Goal: Check status: Check status

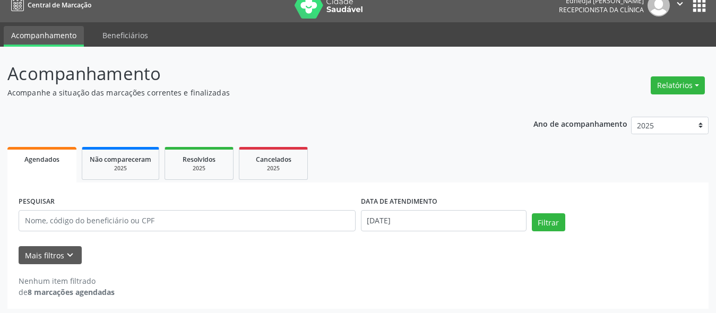
scroll to position [15, 0]
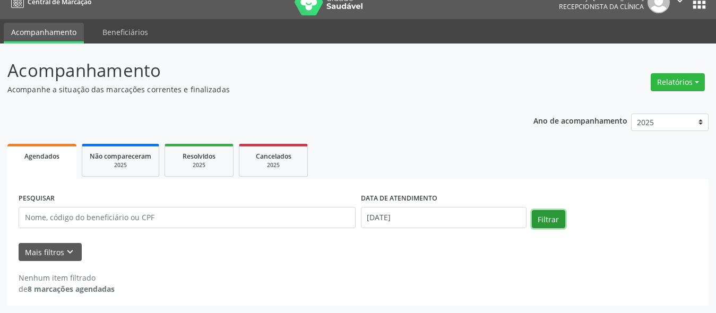
click at [536, 217] on button "Filtrar" at bounding box center [548, 219] width 33 height 18
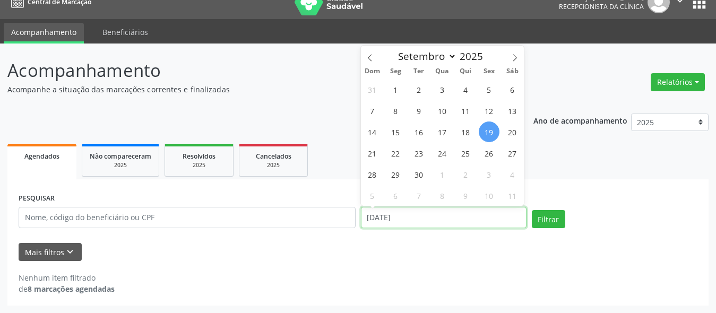
click at [404, 221] on input "[DATE]" at bounding box center [444, 217] width 166 height 21
click at [391, 92] on span "1" at bounding box center [395, 89] width 21 height 21
type input "[DATE]"
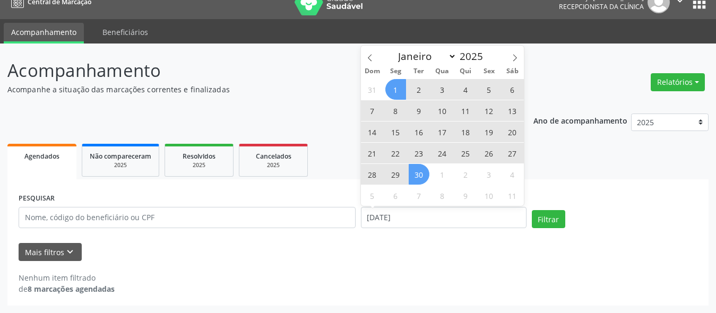
click at [413, 174] on span "30" at bounding box center [419, 174] width 21 height 21
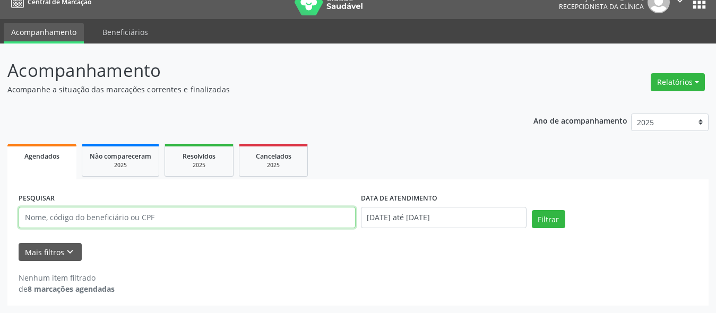
click at [281, 216] on input "text" at bounding box center [187, 217] width 337 height 21
type input "[PERSON_NAME]"
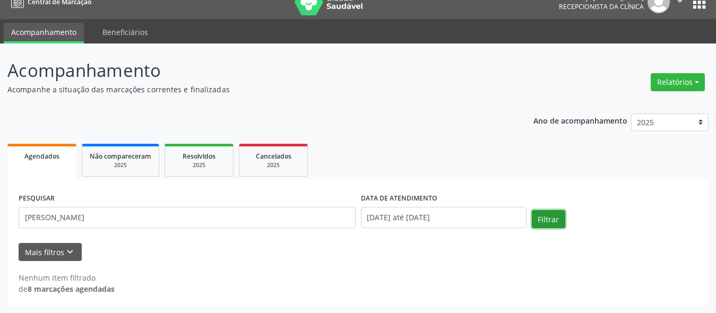
click at [544, 220] on button "Filtrar" at bounding box center [548, 219] width 33 height 18
drag, startPoint x: 415, startPoint y: 288, endPoint x: 339, endPoint y: 288, distance: 75.9
click at [413, 288] on div "Nenhum item filtrado de 8 marcações agendadas" at bounding box center [358, 283] width 679 height 22
click at [45, 249] on button "Mais filtros keyboard_arrow_down" at bounding box center [50, 252] width 63 height 19
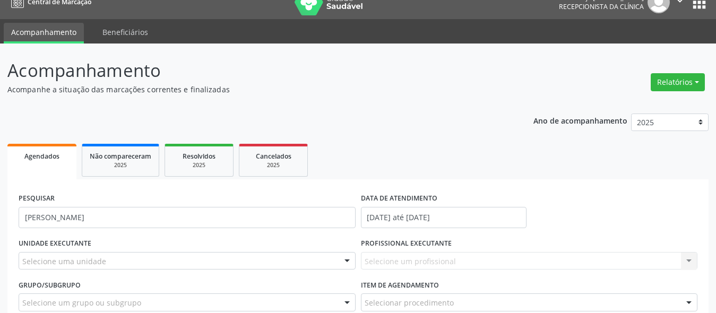
scroll to position [116, 0]
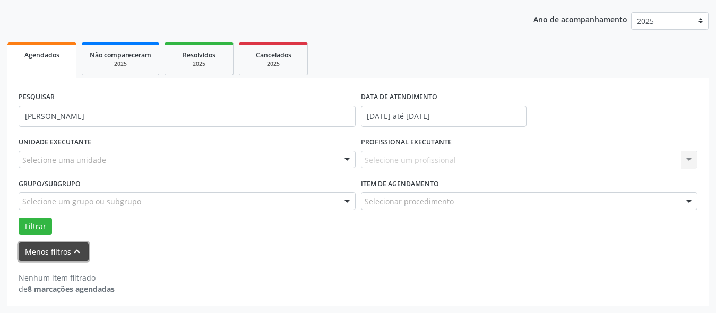
click at [59, 244] on button "Menos filtros keyboard_arrow_up" at bounding box center [54, 252] width 70 height 19
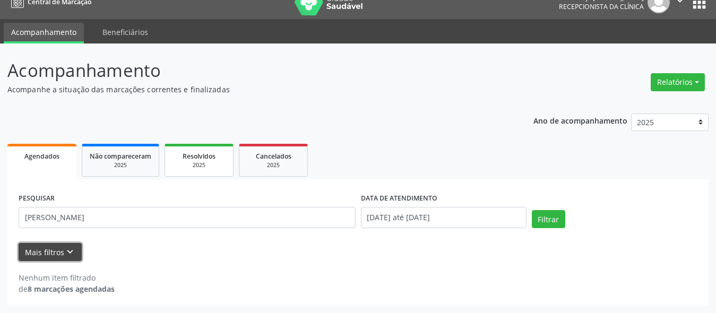
scroll to position [15, 0]
click at [49, 248] on button "Mais filtros keyboard_arrow_down" at bounding box center [50, 252] width 63 height 19
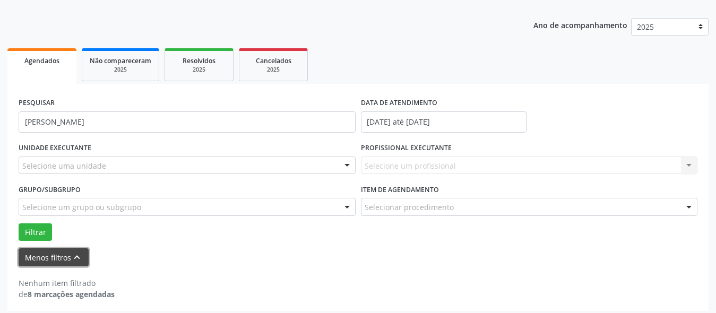
scroll to position [116, 0]
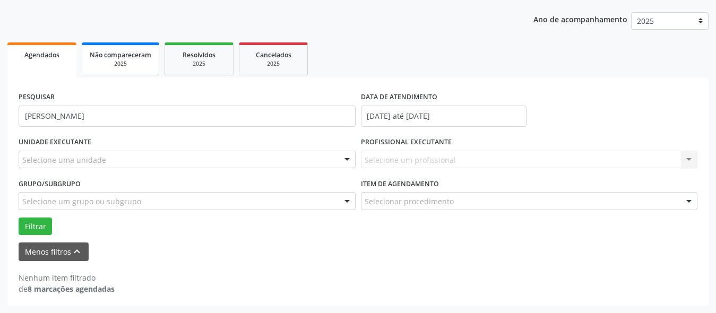
click at [135, 61] on div "2025" at bounding box center [121, 64] width 62 height 8
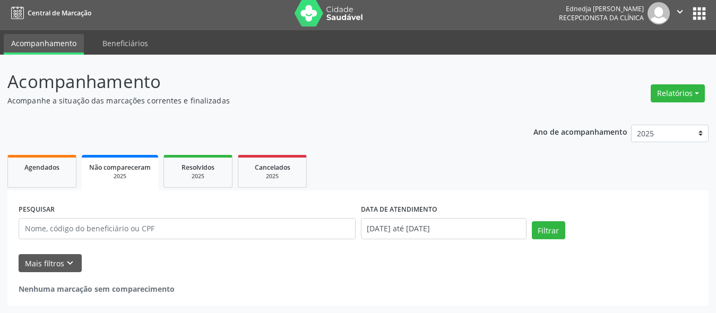
scroll to position [4, 0]
click at [73, 175] on link "Agendados" at bounding box center [41, 171] width 69 height 33
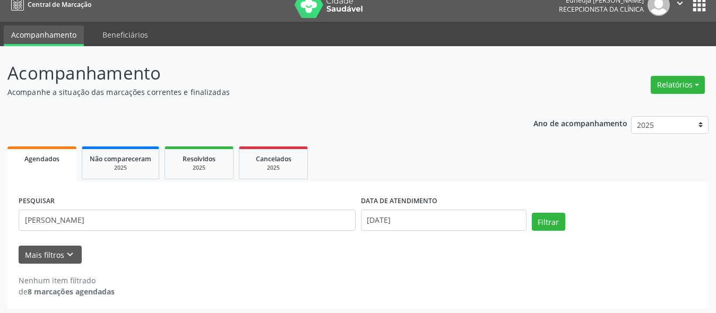
scroll to position [15, 0]
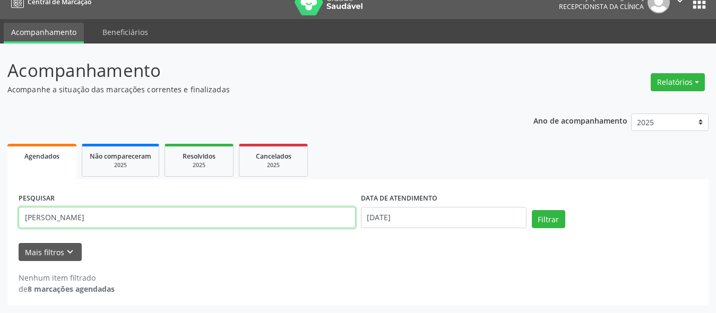
click at [187, 224] on input "[PERSON_NAME]" at bounding box center [187, 217] width 337 height 21
drag, startPoint x: 156, startPoint y: 224, endPoint x: 11, endPoint y: 234, distance: 145.8
click at [11, 234] on div "PESQUISAR [PERSON_NAME] DATA DE ATENDIMENTO [DATE] Filtrar UNIDADE EXECUTANTE S…" at bounding box center [357, 242] width 701 height 126
click at [97, 219] on input "[PERSON_NAME] DO SOCORRRO" at bounding box center [187, 217] width 337 height 21
type input "MARIA DO SOCORRO"
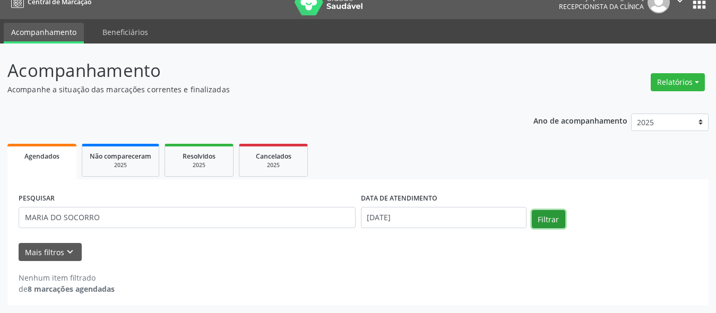
click at [540, 214] on button "Filtrar" at bounding box center [548, 219] width 33 height 18
